Goal: Navigation & Orientation: Find specific page/section

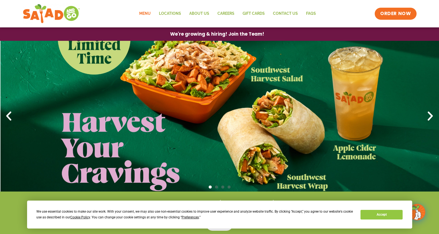
click at [144, 13] on link "Menu" at bounding box center [145, 13] width 20 height 13
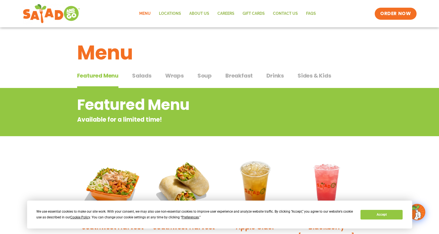
click at [234, 77] on span "Breakfast" at bounding box center [238, 75] width 27 height 8
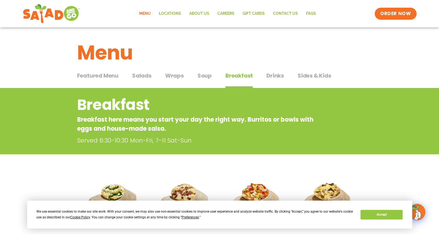
click at [269, 76] on span "Drinks" at bounding box center [276, 75] width 18 height 8
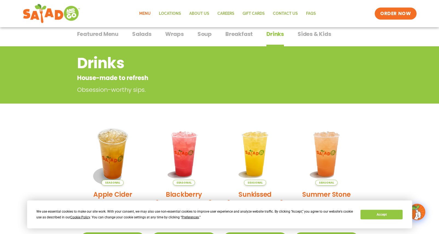
scroll to position [39, 0]
